Goal: Register for event/course

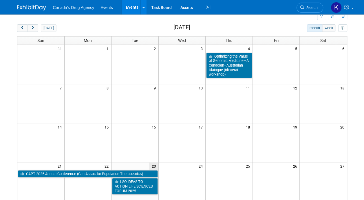
scroll to position [20, 0]
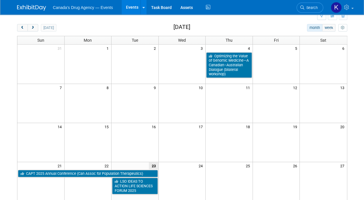
click at [355, 135] on body "Canada's Drug Agency — Events Events Add Event Bulk Upload Events Shareable Eve…" at bounding box center [182, 80] width 364 height 200
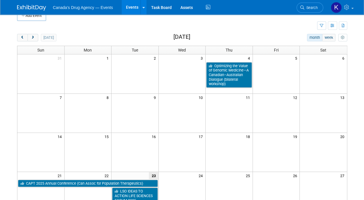
scroll to position [10, 0]
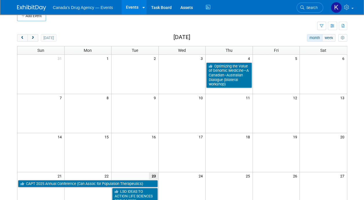
click at [111, 40] on div "[DATE] month week [DATE]" at bounding box center [182, 38] width 330 height 8
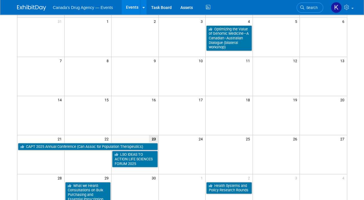
scroll to position [47, 0]
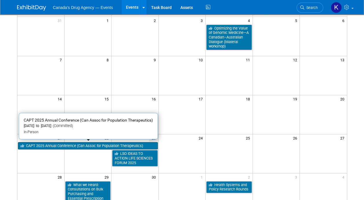
click at [29, 146] on link "CAPT 2025 Annual Conference (Can Assoc for Population Therapeutics)" at bounding box center [88, 146] width 140 height 8
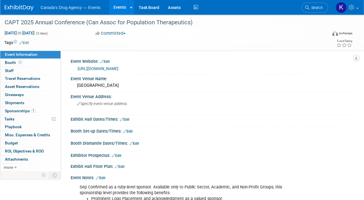
click at [119, 6] on link "Events" at bounding box center [119, 7] width 21 height 14
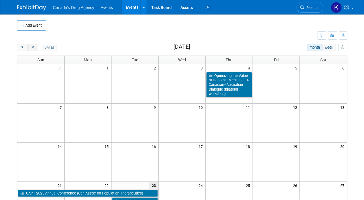
click at [34, 47] on span "next" at bounding box center [33, 48] width 4 height 4
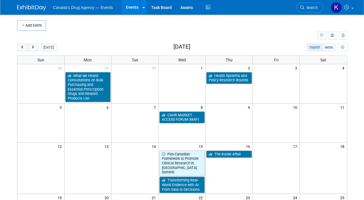
drag, startPoint x: 113, startPoint y: 1, endPoint x: 258, endPoint y: 25, distance: 147.1
click at [258, 25] on td at bounding box center [188, 25] width 285 height 10
click at [116, 41] on div "Add Event New Event Duplicate Event Warning There is another event in your work…" at bounding box center [182, 168] width 339 height 309
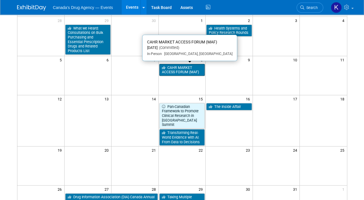
scroll to position [48, 0]
